Goal: Transaction & Acquisition: Download file/media

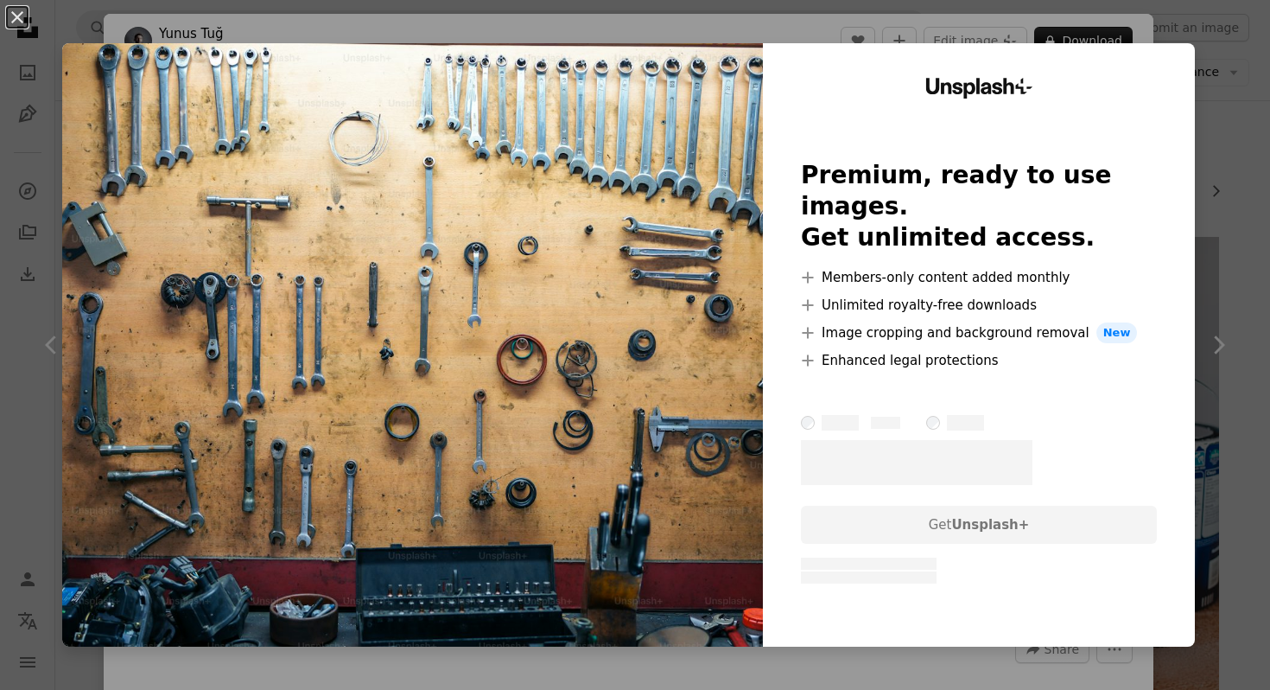
scroll to position [242, 0]
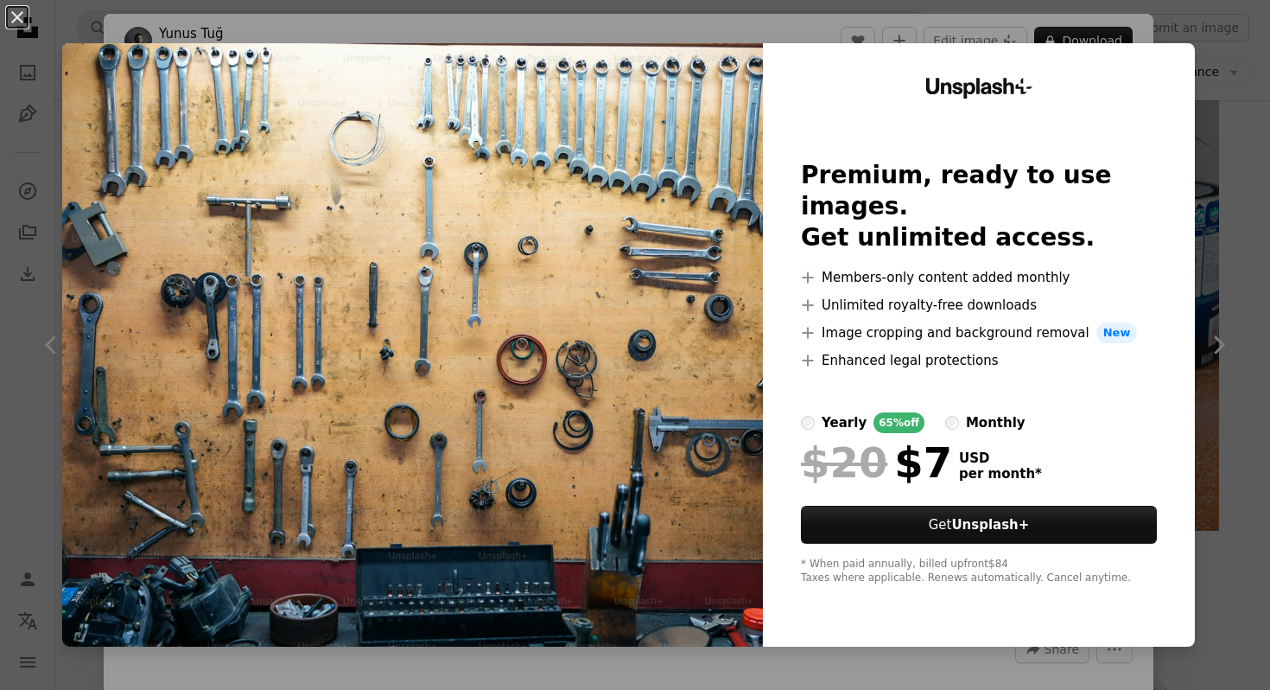
click at [1132, 25] on div "An X shape Unsplash+ Premium, ready to use images. Get unlimited access. A plus…" at bounding box center [635, 345] width 1270 height 690
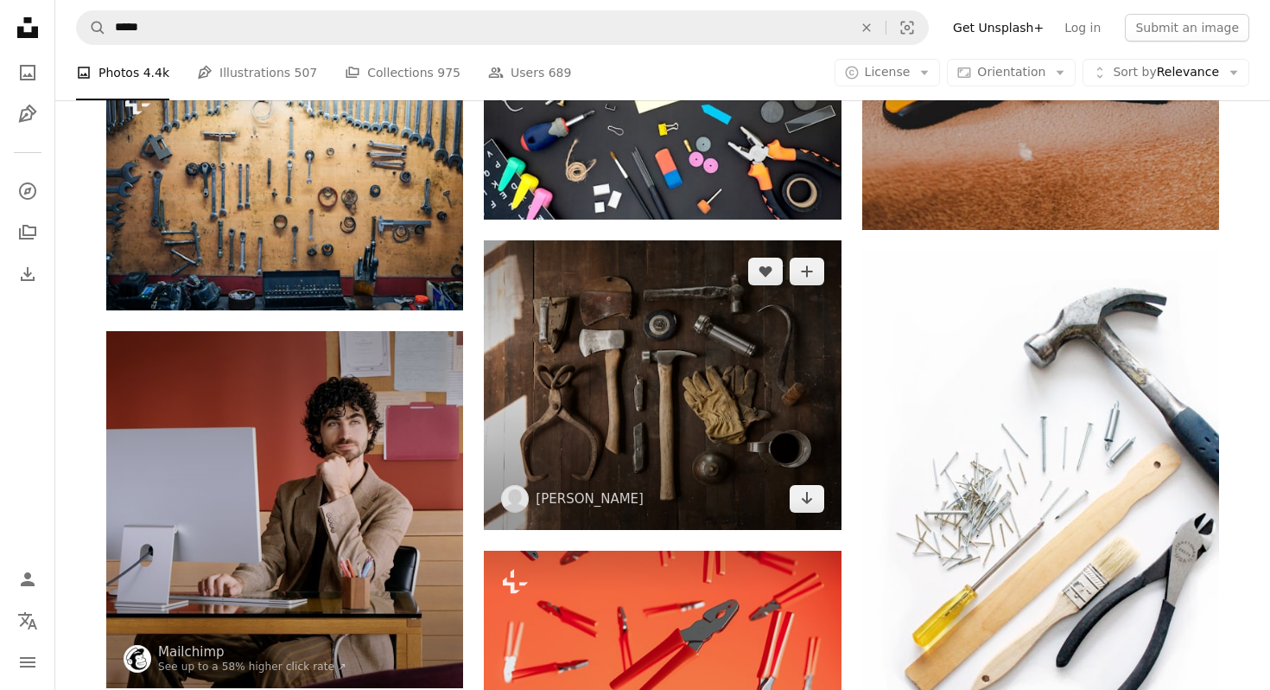
scroll to position [553, 0]
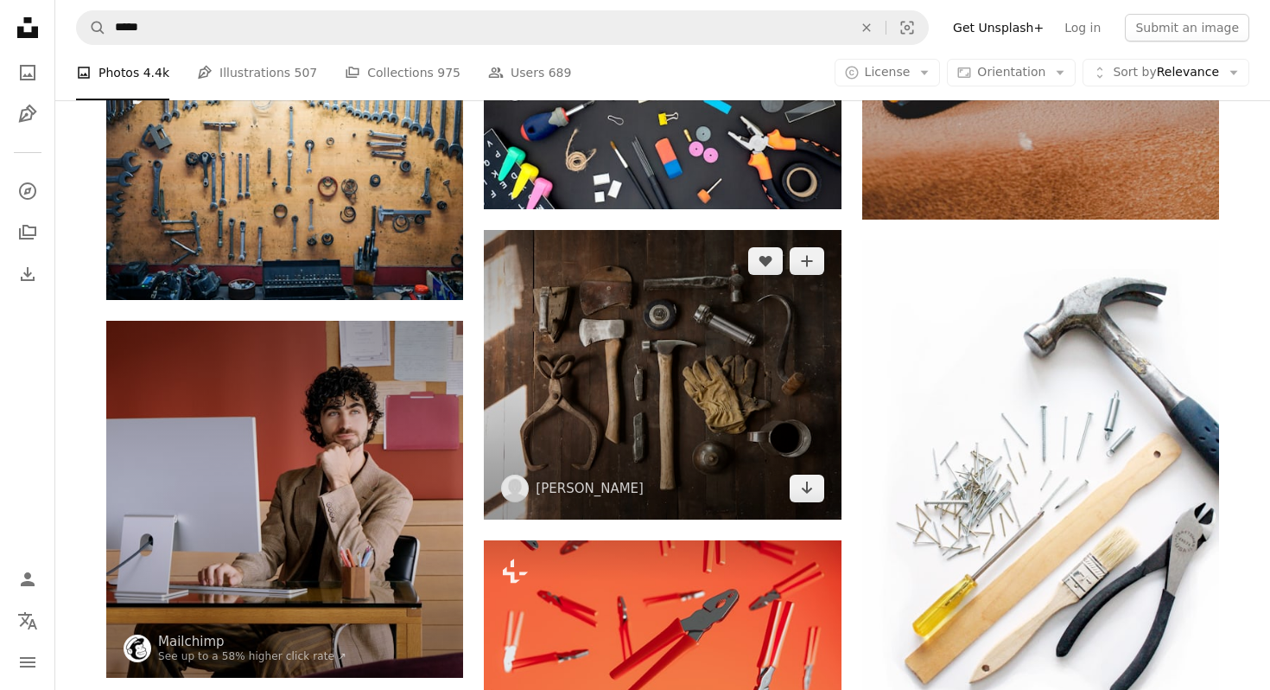
click at [702, 385] on img at bounding box center [662, 375] width 357 height 290
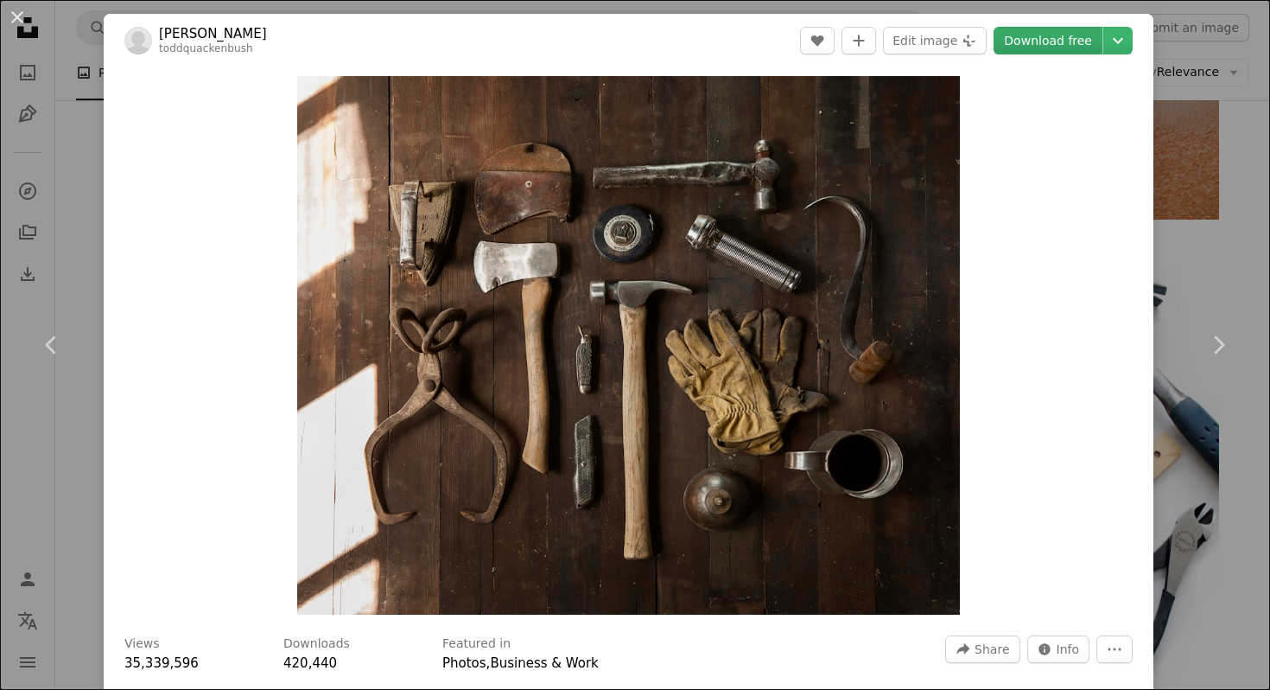
click at [1070, 44] on link "Download free" at bounding box center [1048, 41] width 109 height 28
